Goal: Navigation & Orientation: Understand site structure

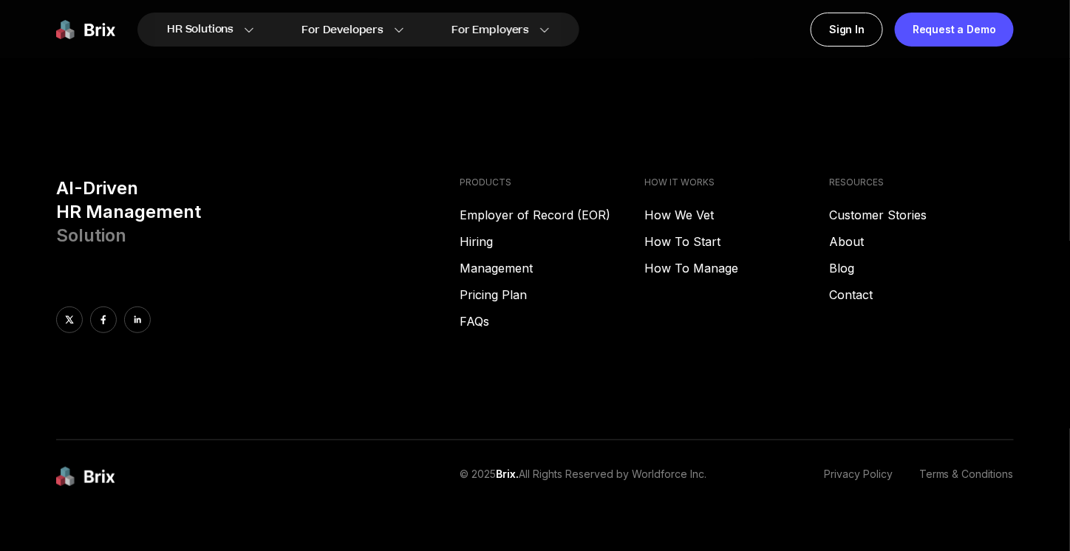
scroll to position [2037, 0]
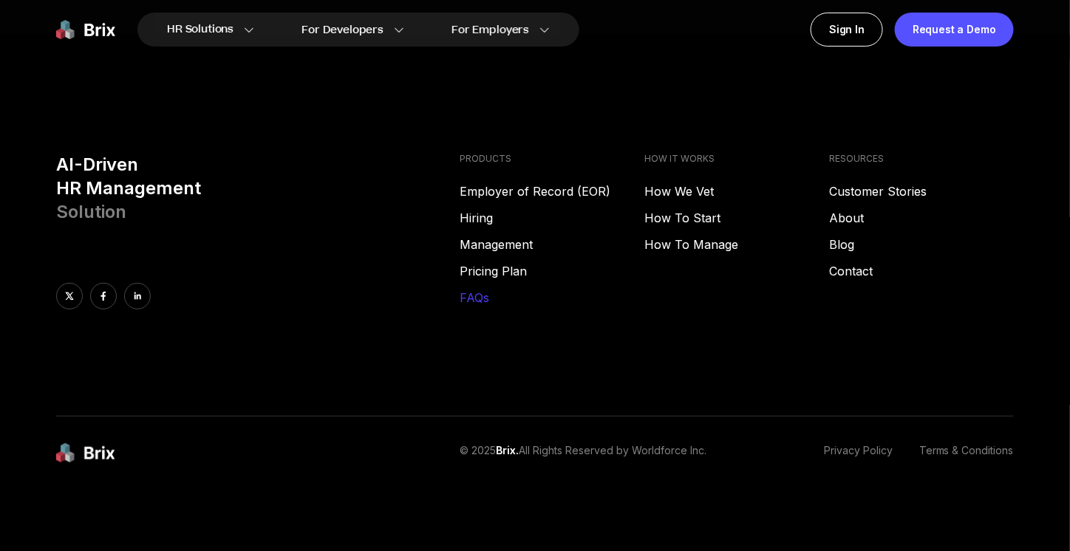
click at [491, 292] on link "FAQs" at bounding box center [552, 298] width 185 height 18
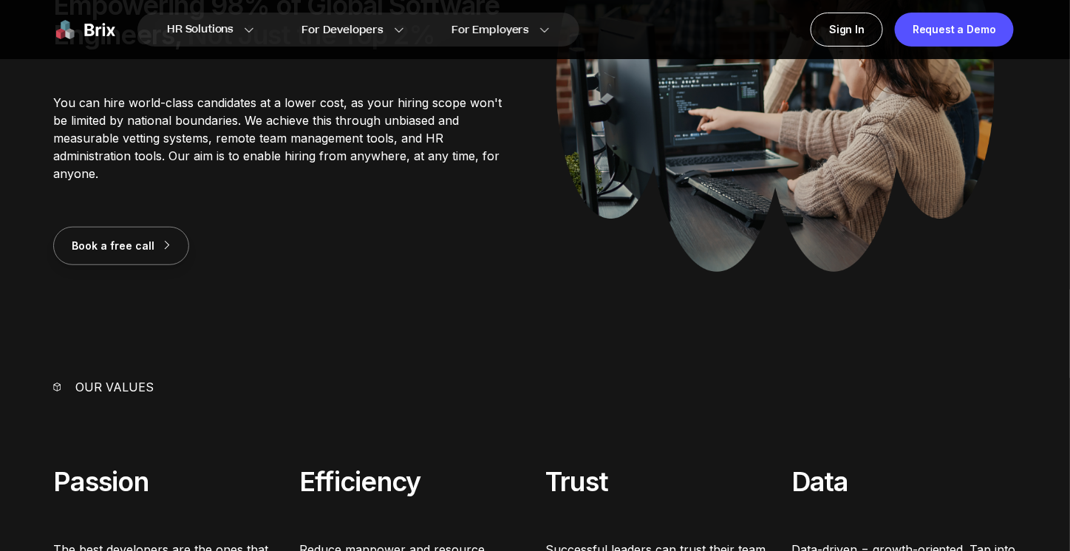
scroll to position [0, 0]
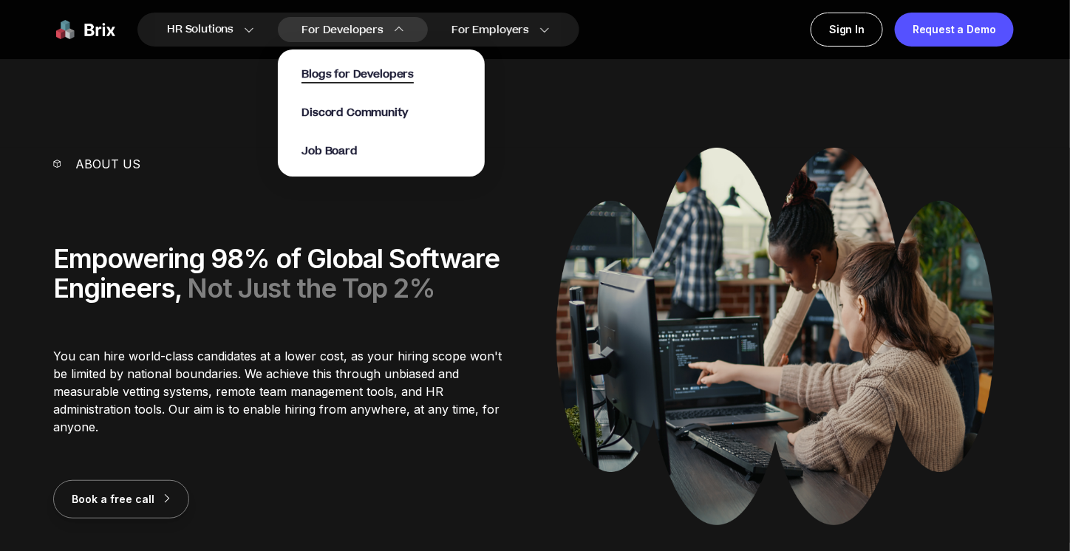
click at [367, 67] on span "Blogs for Developers" at bounding box center [358, 75] width 112 height 17
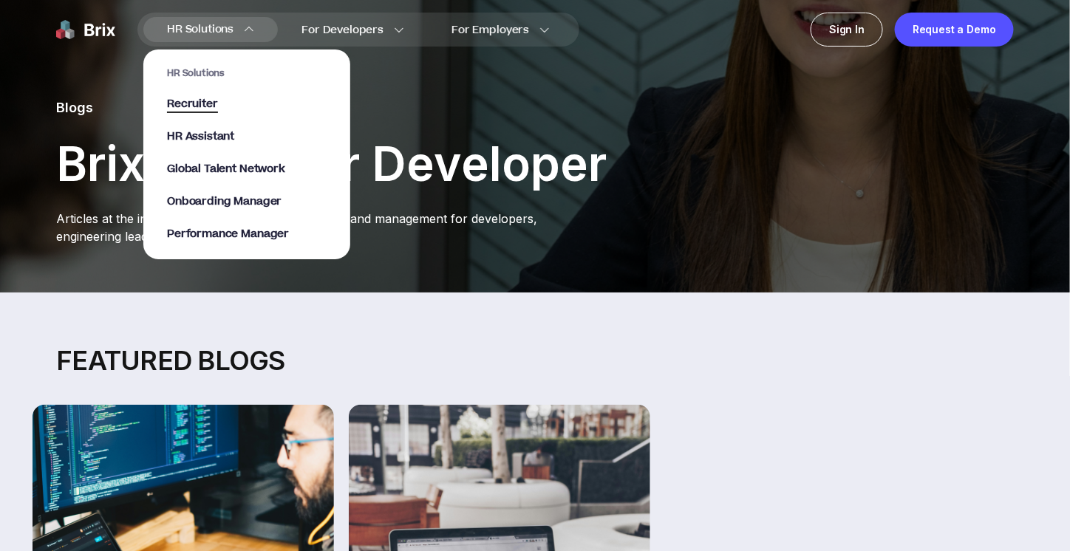
click at [214, 100] on span "Recruiter" at bounding box center [192, 104] width 51 height 17
click at [228, 133] on span "HR Assistant" at bounding box center [200, 137] width 67 height 17
click at [222, 161] on span "Global Talent Network" at bounding box center [226, 169] width 118 height 17
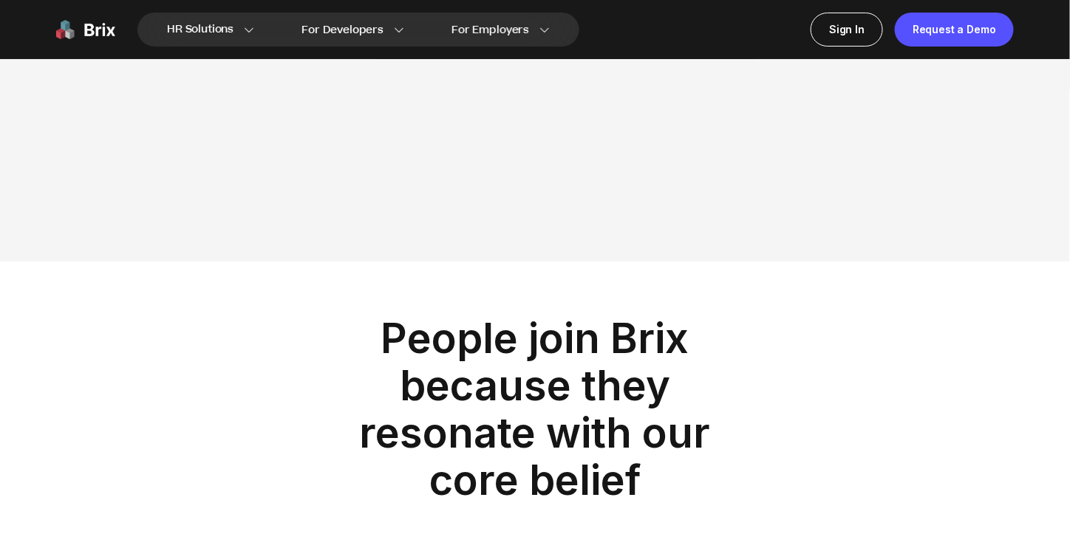
scroll to position [2217, 0]
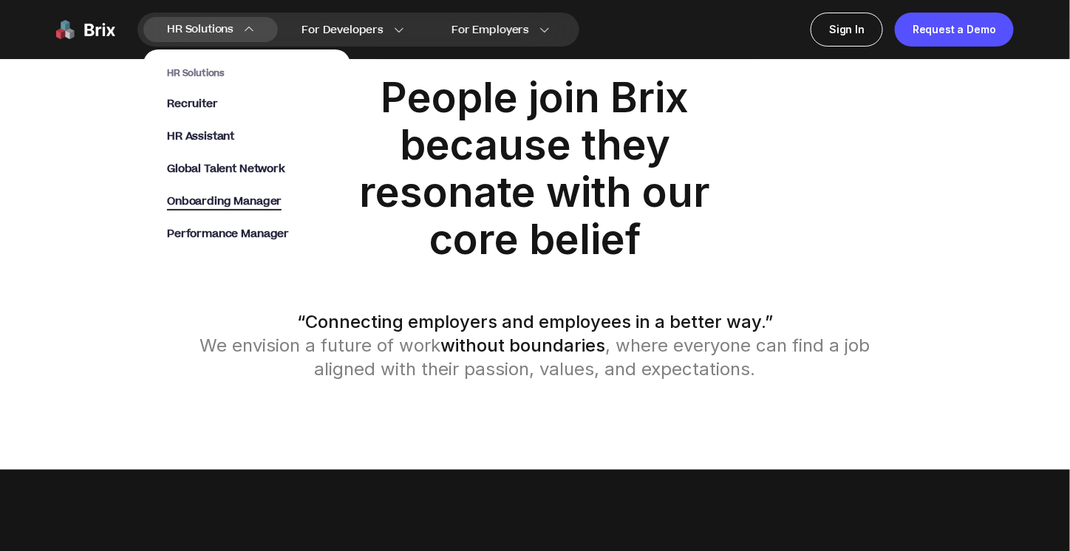
click at [226, 202] on span "Onboarding Manager" at bounding box center [224, 202] width 115 height 17
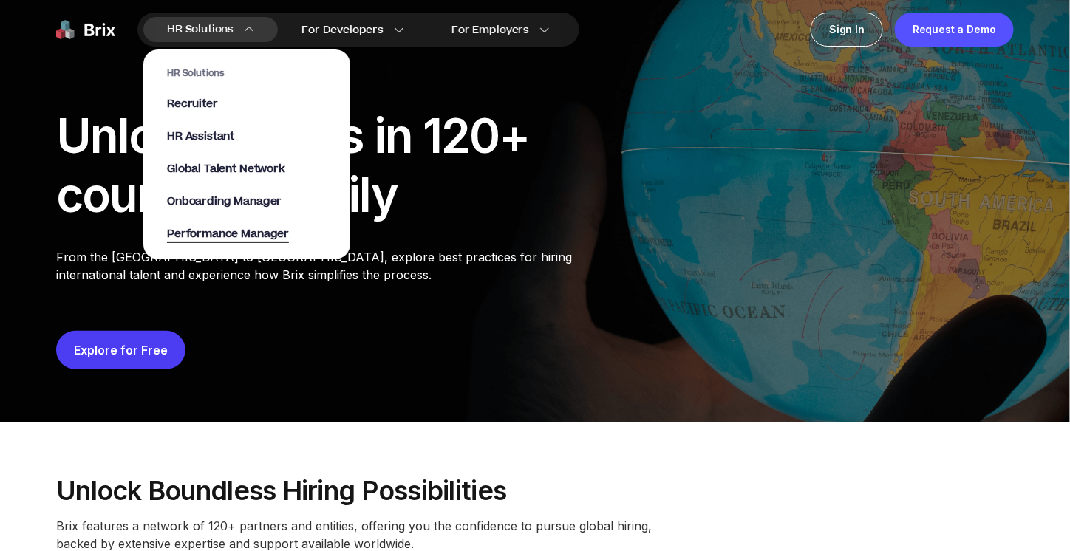
click at [245, 230] on span "Performance Manager" at bounding box center [228, 234] width 122 height 17
